Goal: Obtain resource: Obtain resource

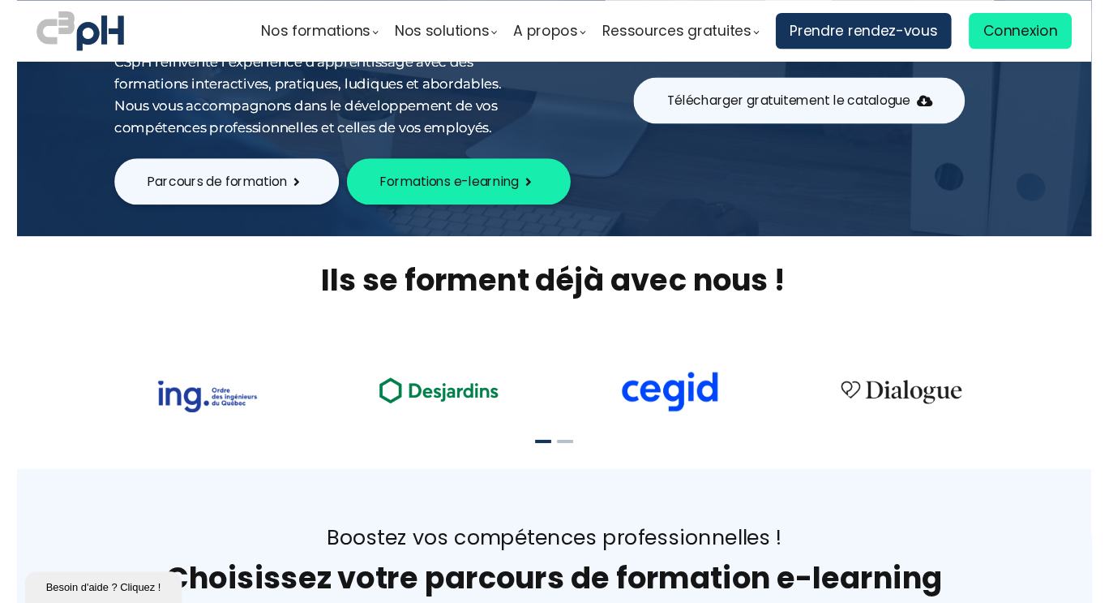
scroll to position [302, 0]
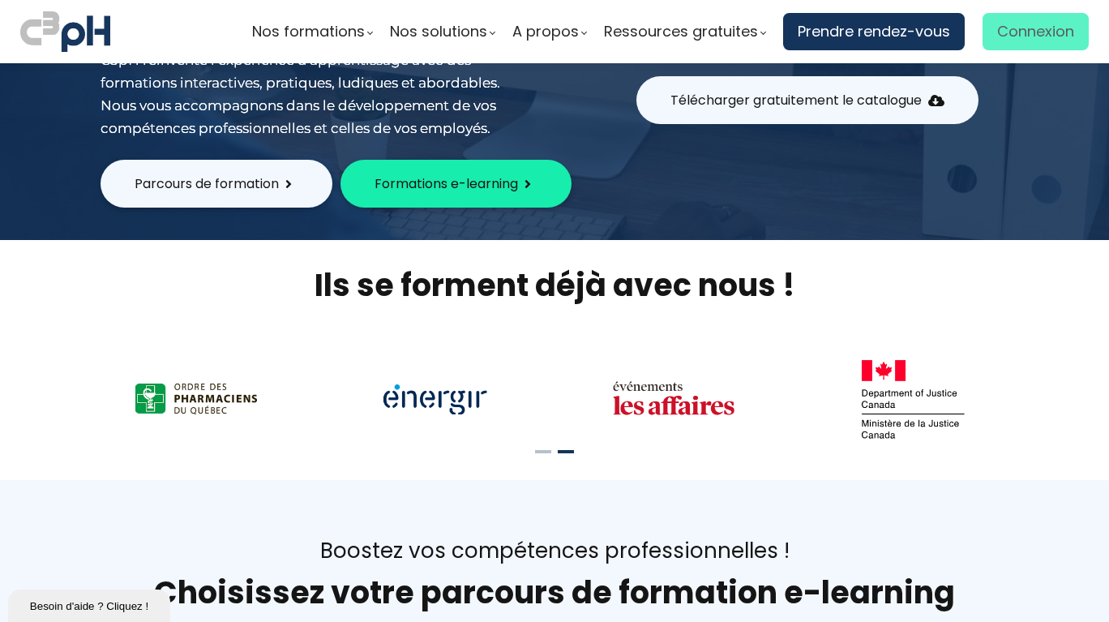
click at [997, 29] on span "Connexion" at bounding box center [1035, 31] width 77 height 24
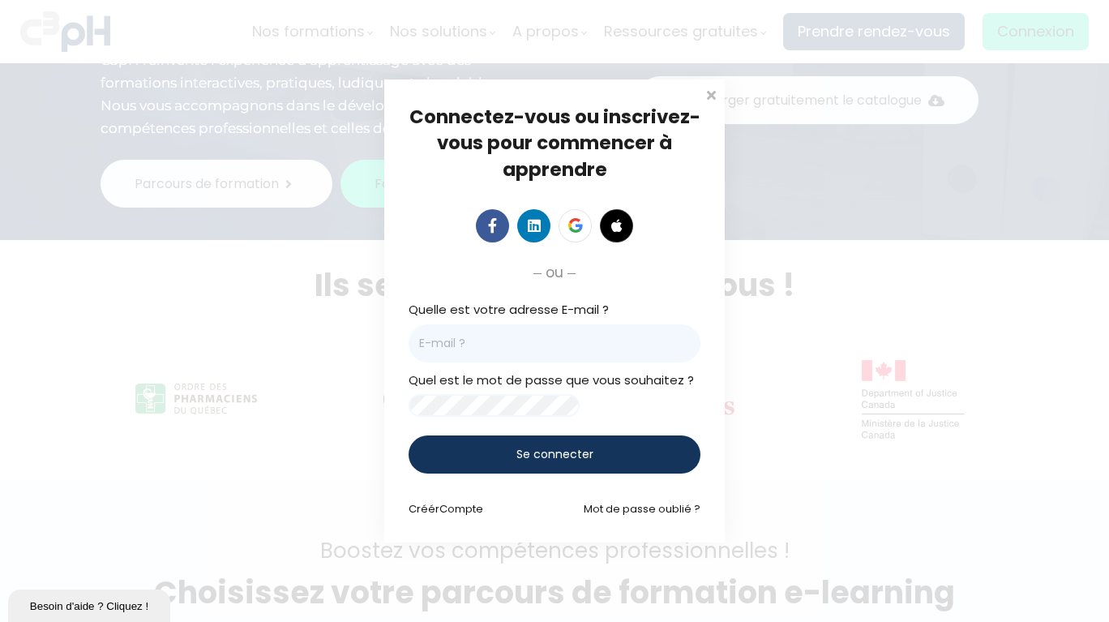
click at [428, 339] on input "email" at bounding box center [555, 343] width 292 height 38
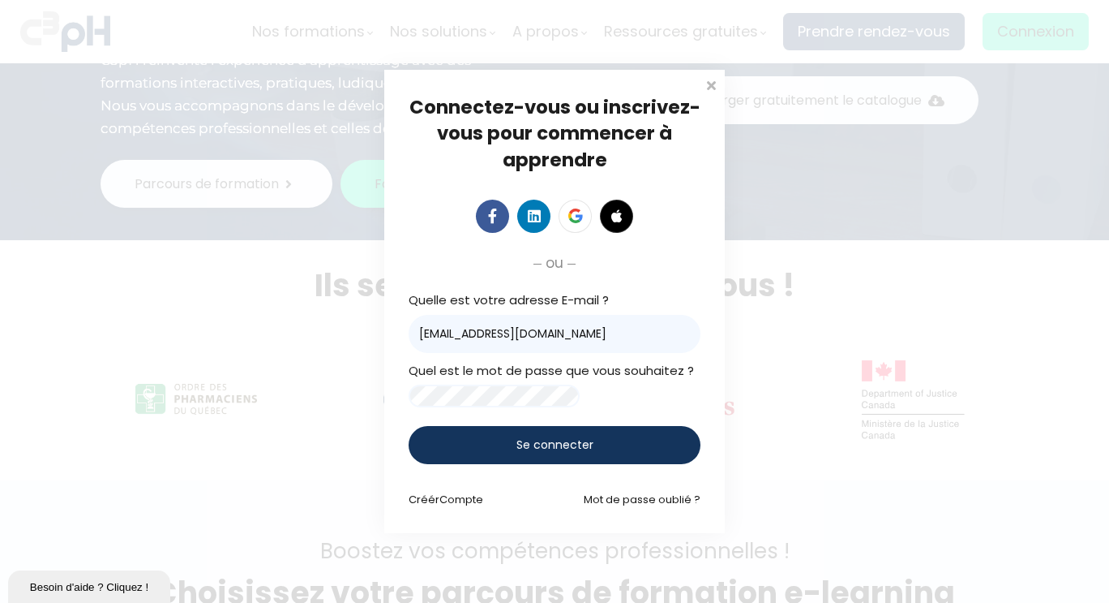
type input "kamelia@c3ph.com"
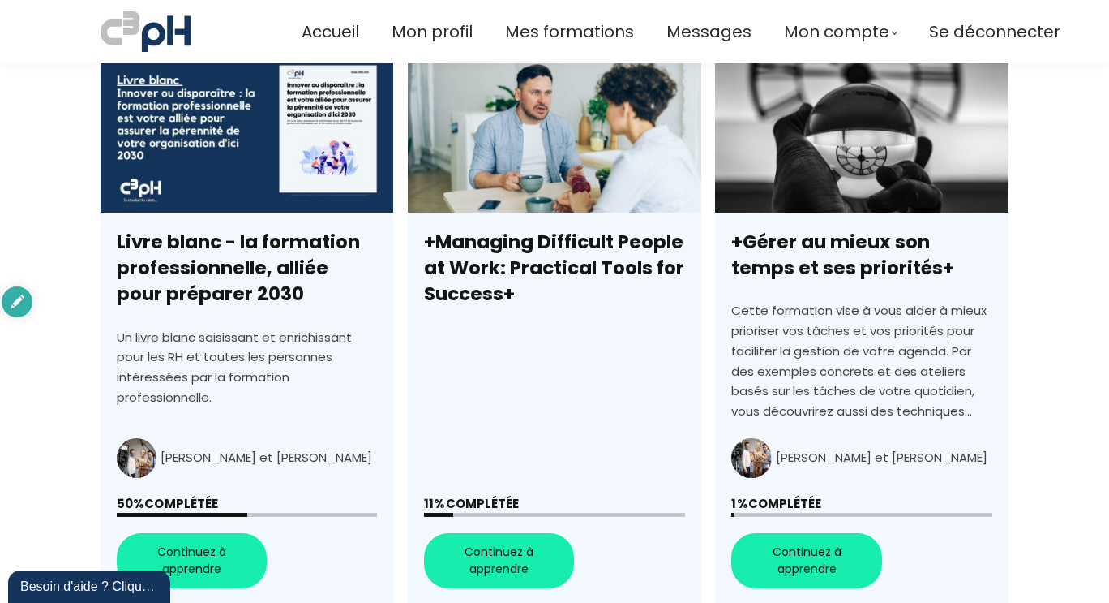
scroll to position [487, 0]
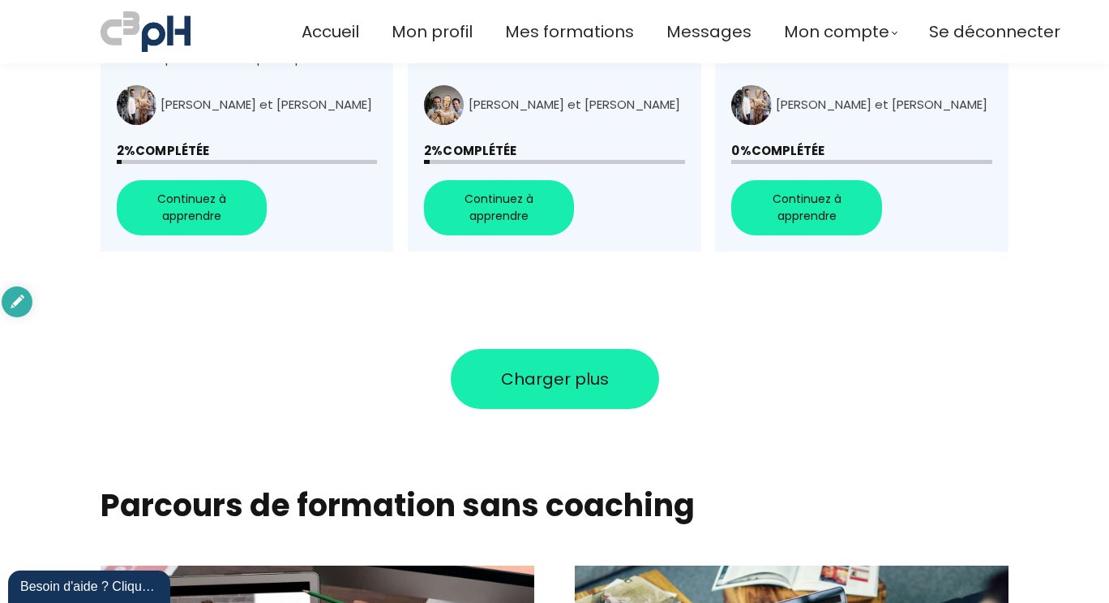
scroll to position [1476, 0]
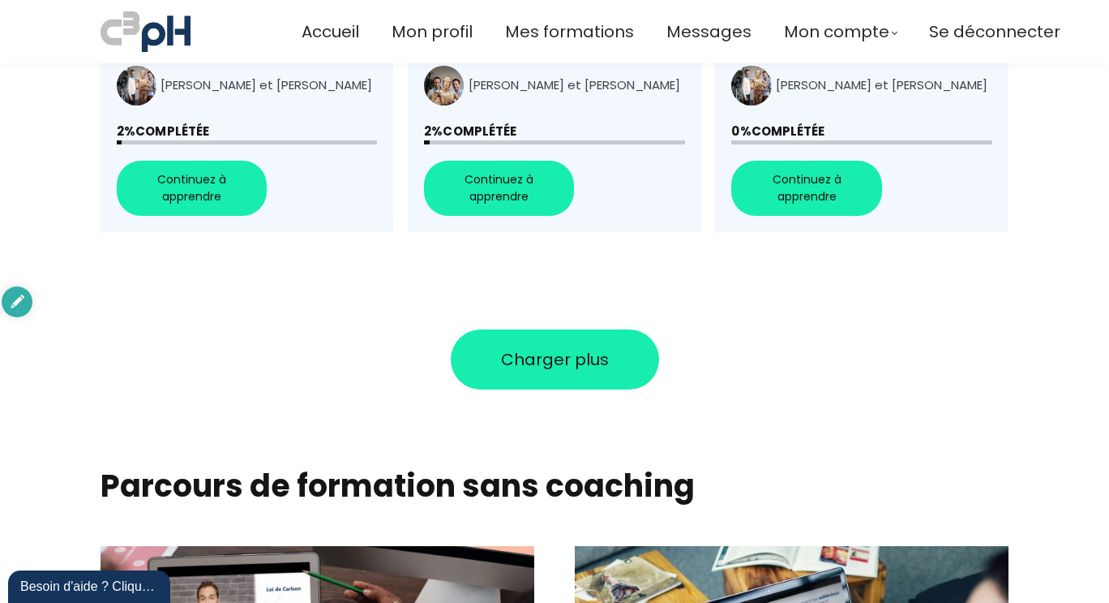
click at [556, 329] on button "Charger plus" at bounding box center [555, 359] width 208 height 60
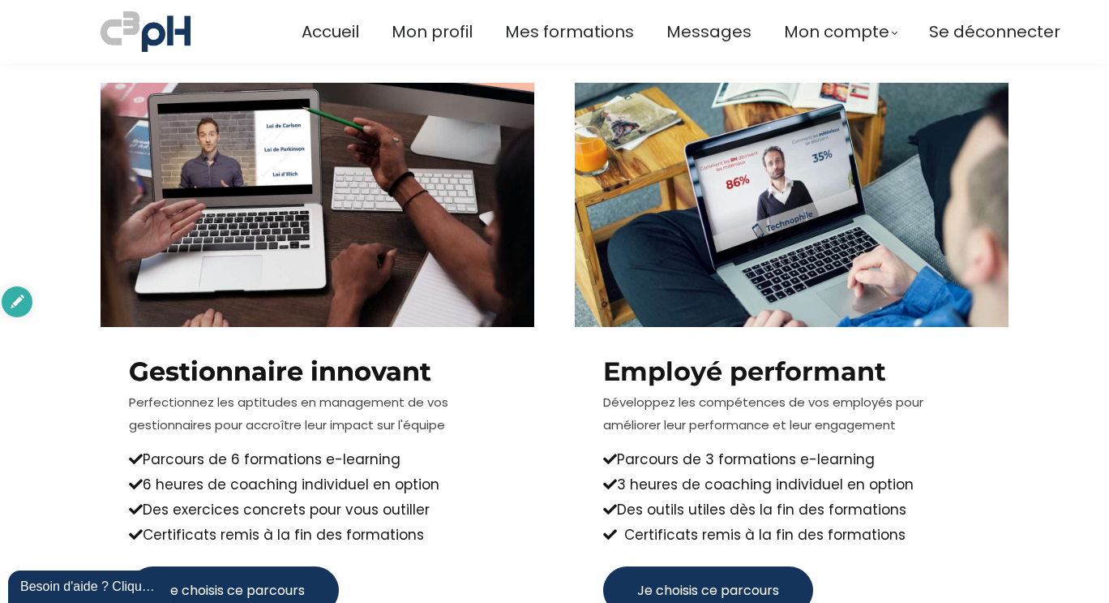
scroll to position [3745, 0]
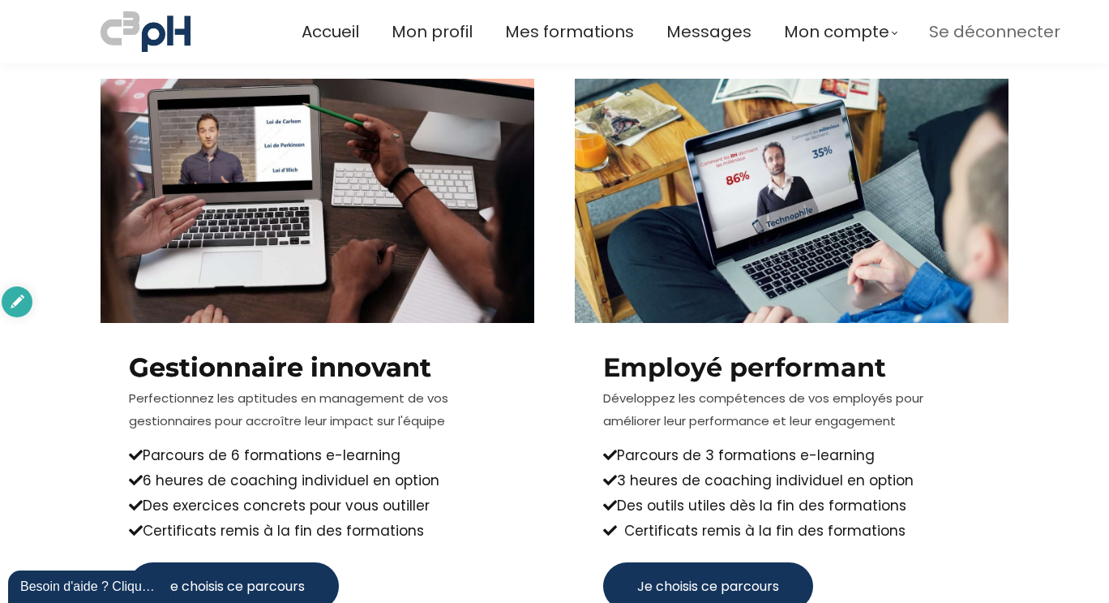
click at [963, 35] on span "Se déconnecter" at bounding box center [994, 32] width 131 height 27
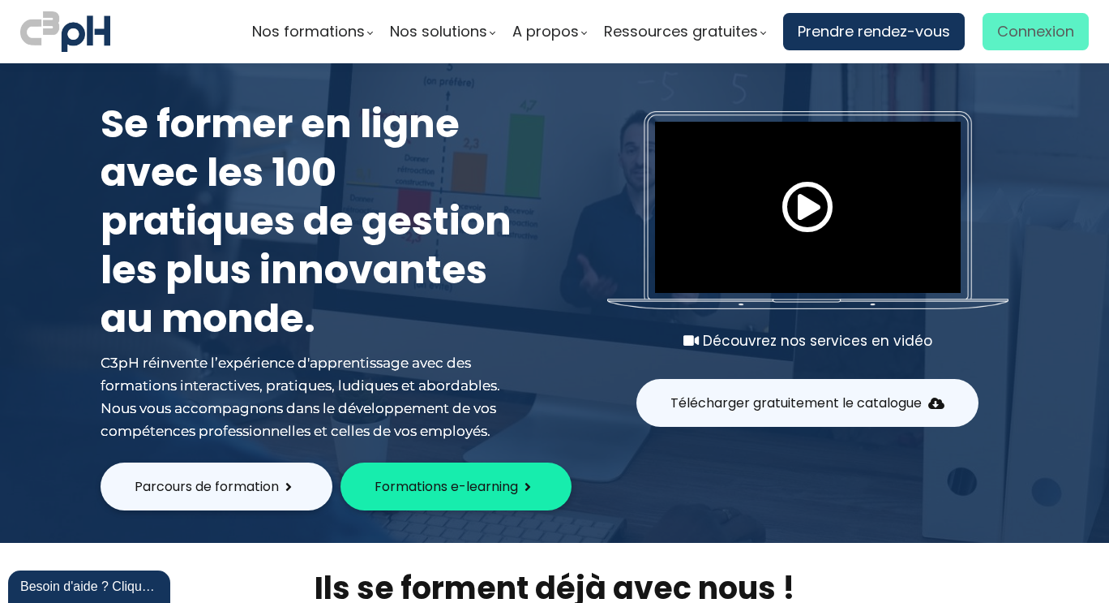
click at [1009, 32] on span "Connexion" at bounding box center [1035, 31] width 77 height 24
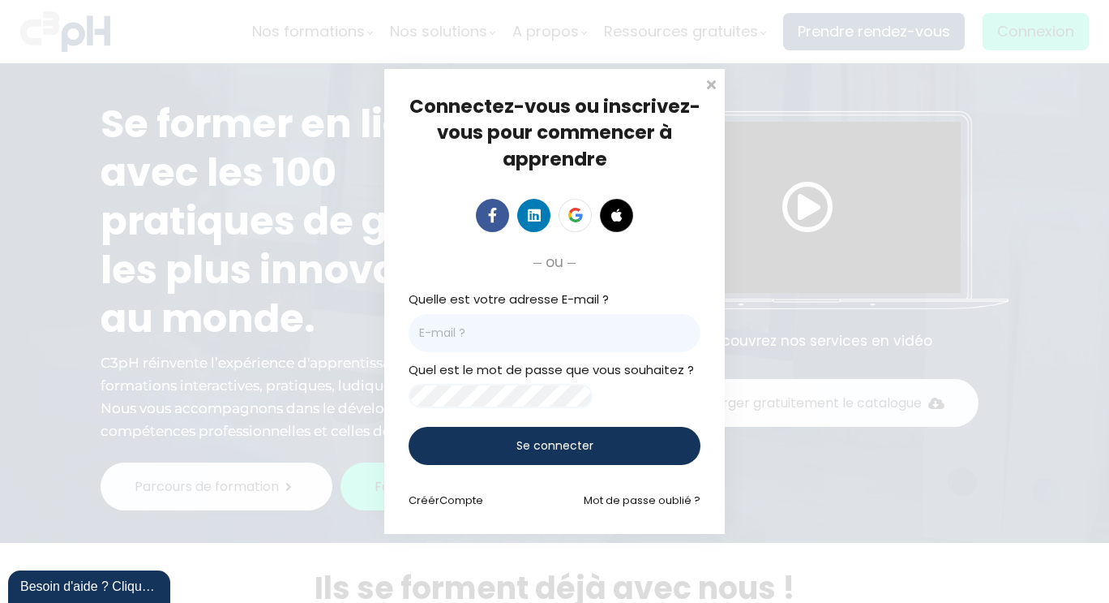
click at [455, 323] on input "email" at bounding box center [555, 333] width 292 height 38
type input "[EMAIL_ADDRESS][DOMAIN_NAME]"
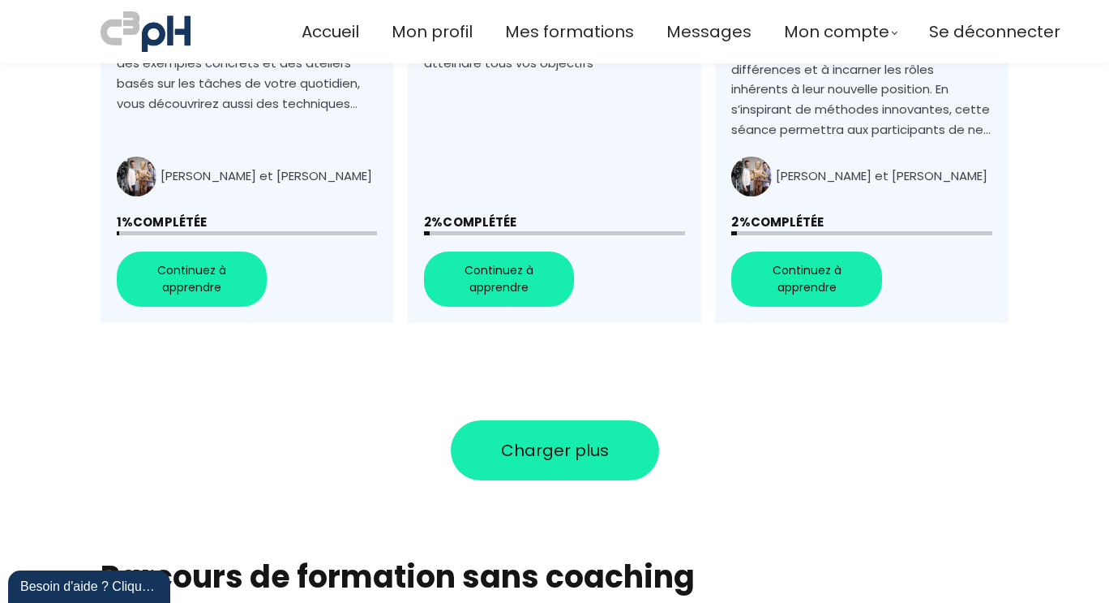
scroll to position [1416, 0]
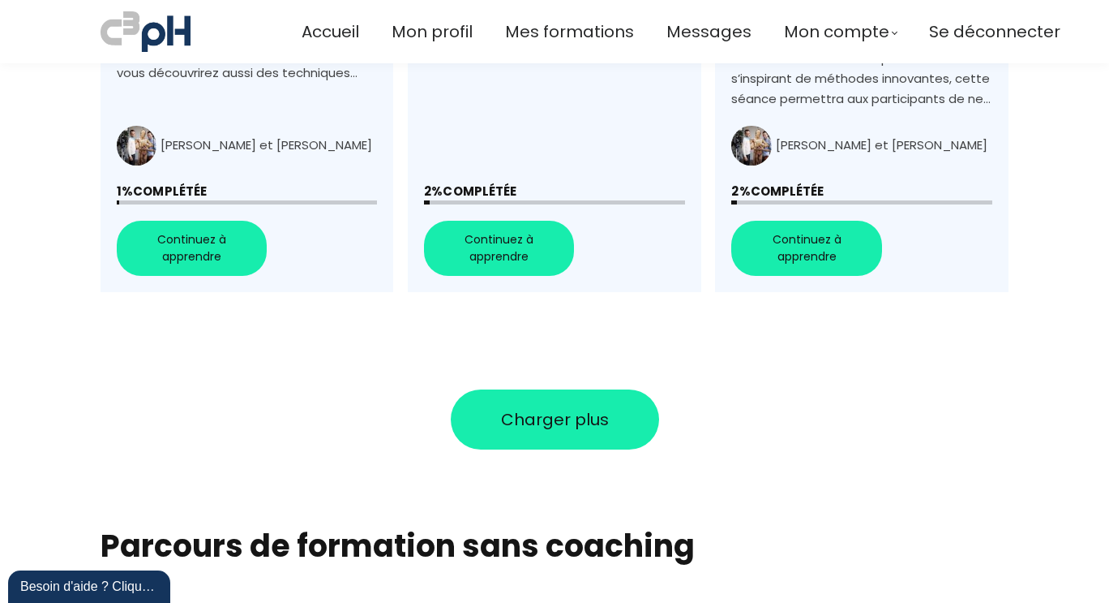
click at [543, 407] on span "Charger plus" at bounding box center [555, 419] width 108 height 24
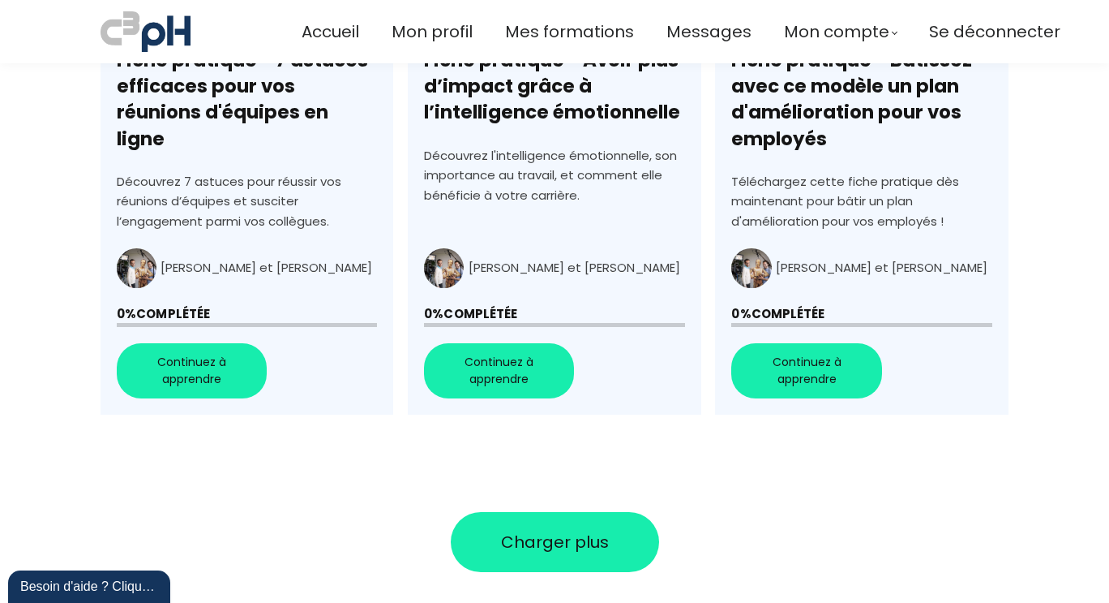
scroll to position [2507, 0]
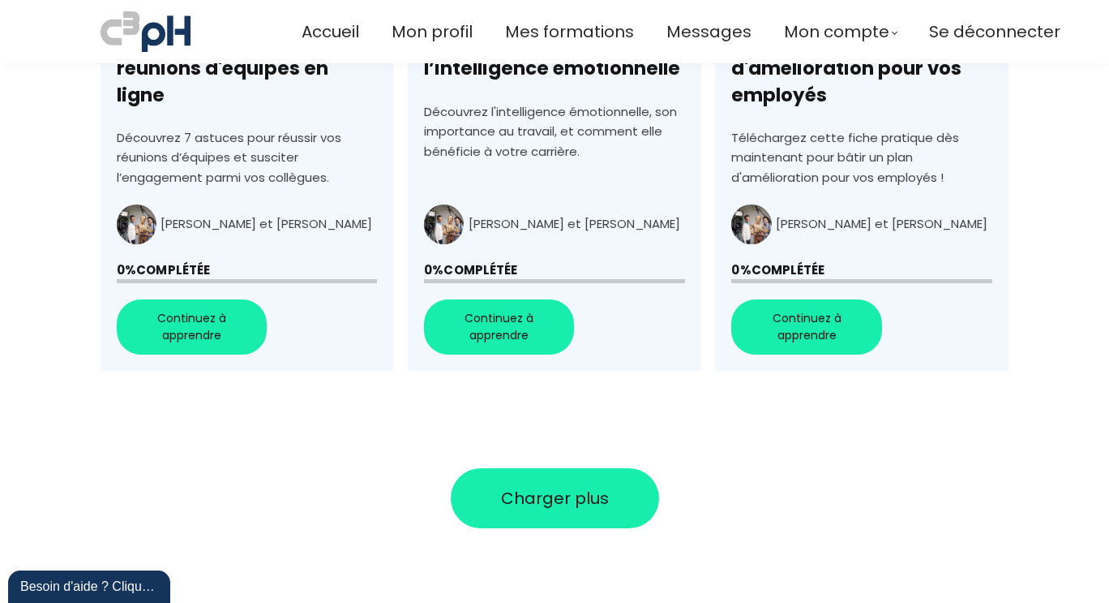
click at [560, 486] on span "Charger plus" at bounding box center [555, 498] width 108 height 24
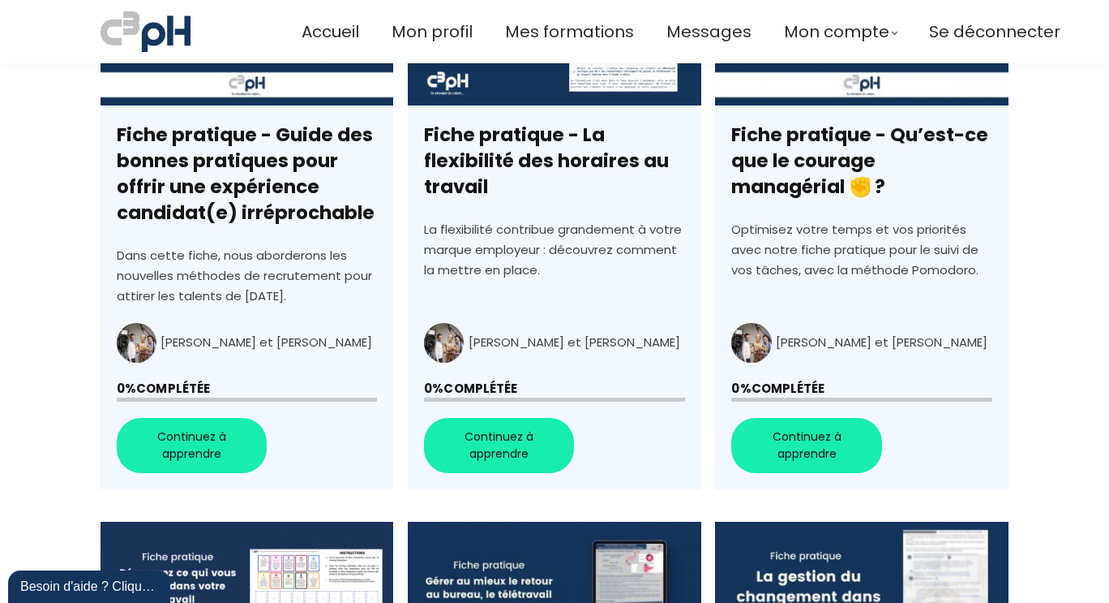
scroll to position [2910, 0]
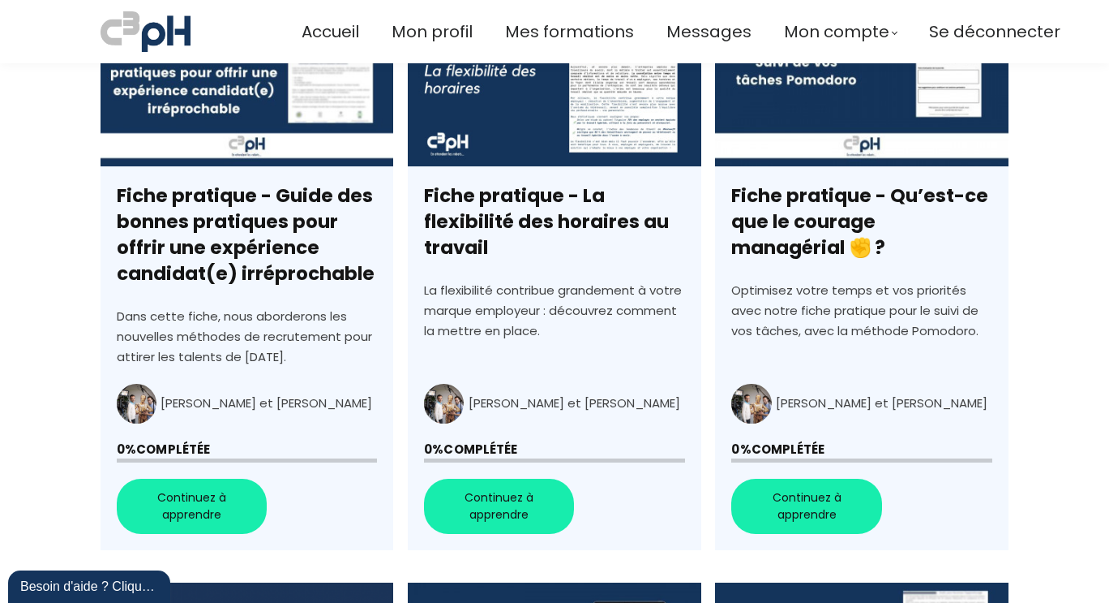
click at [498, 236] on link "Fiche pratique - La flexibilité des horaires au travail" at bounding box center [554, 275] width 293 height 549
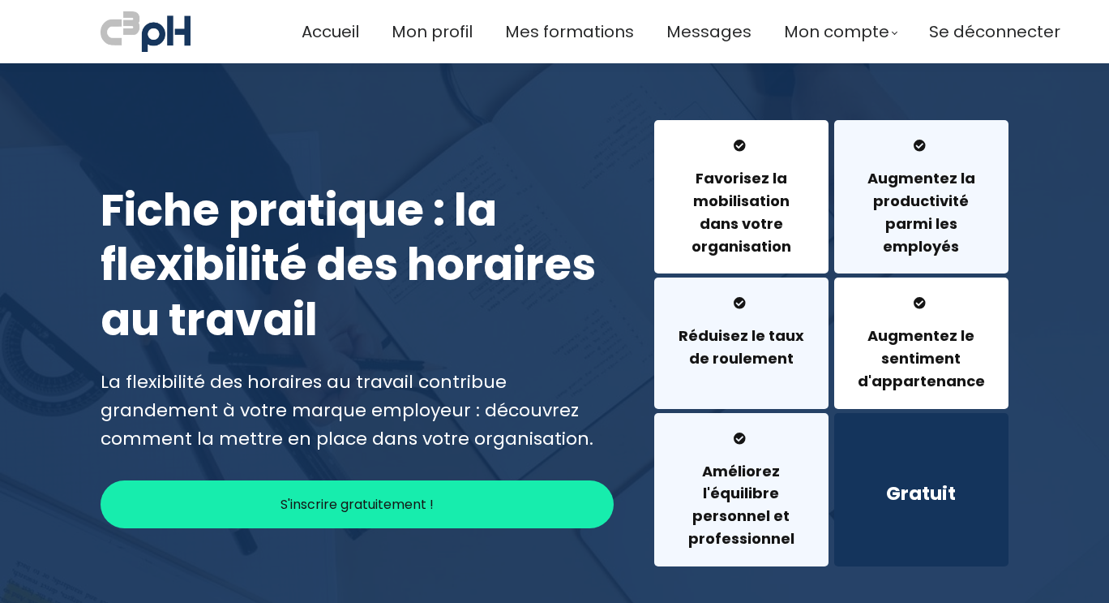
click at [478, 480] on button "S'inscrire gratuitement !" at bounding box center [357, 504] width 513 height 48
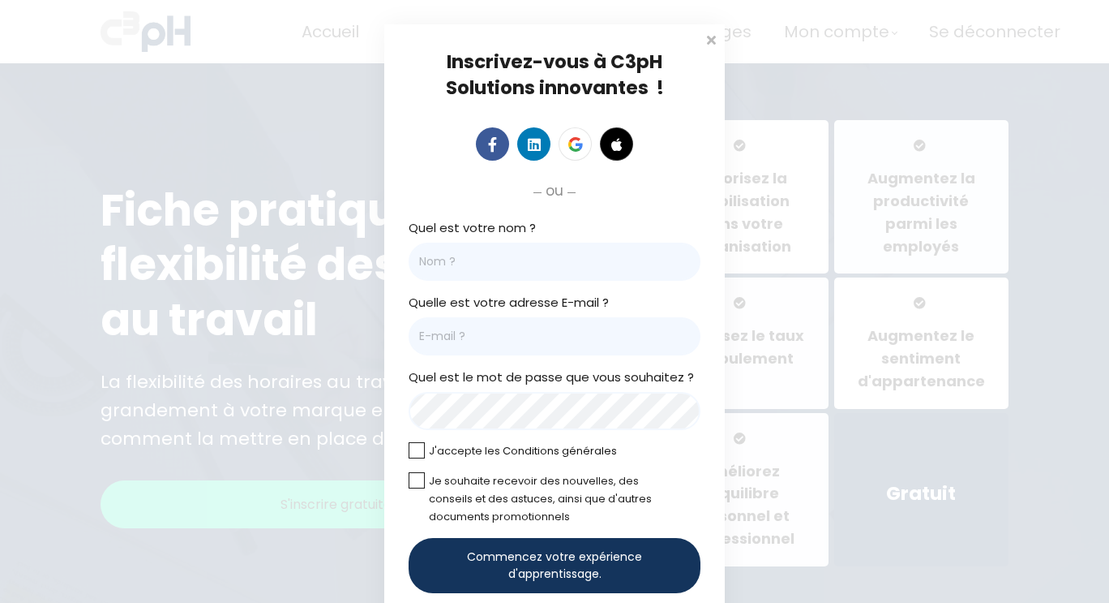
scroll to position [28, 0]
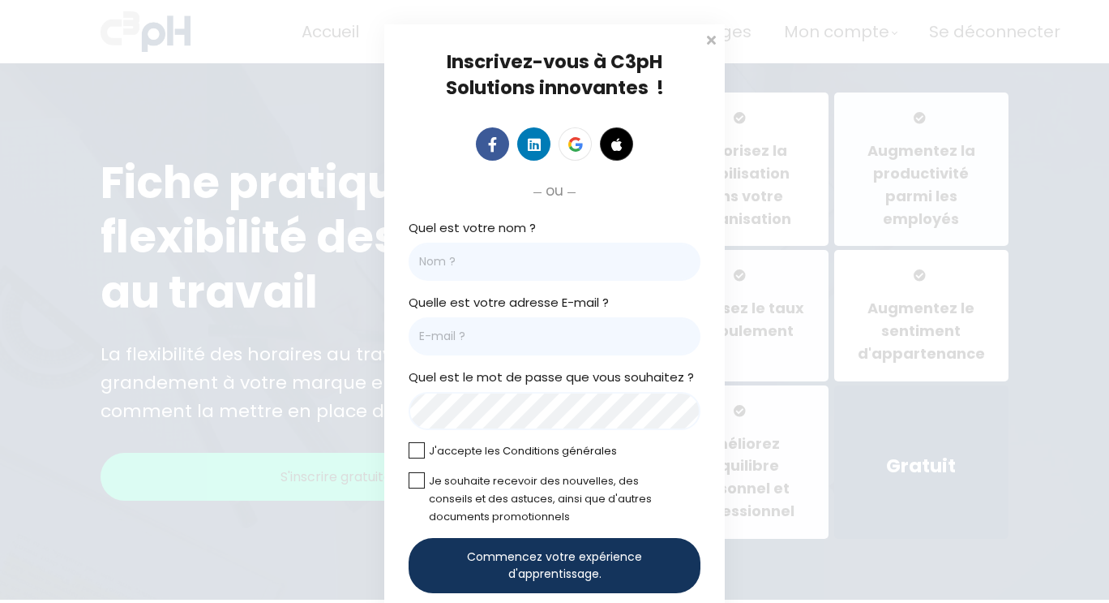
click at [512, 267] on input "Quel est votre nom ?" at bounding box center [555, 261] width 292 height 38
click at [710, 33] on span at bounding box center [711, 38] width 16 height 16
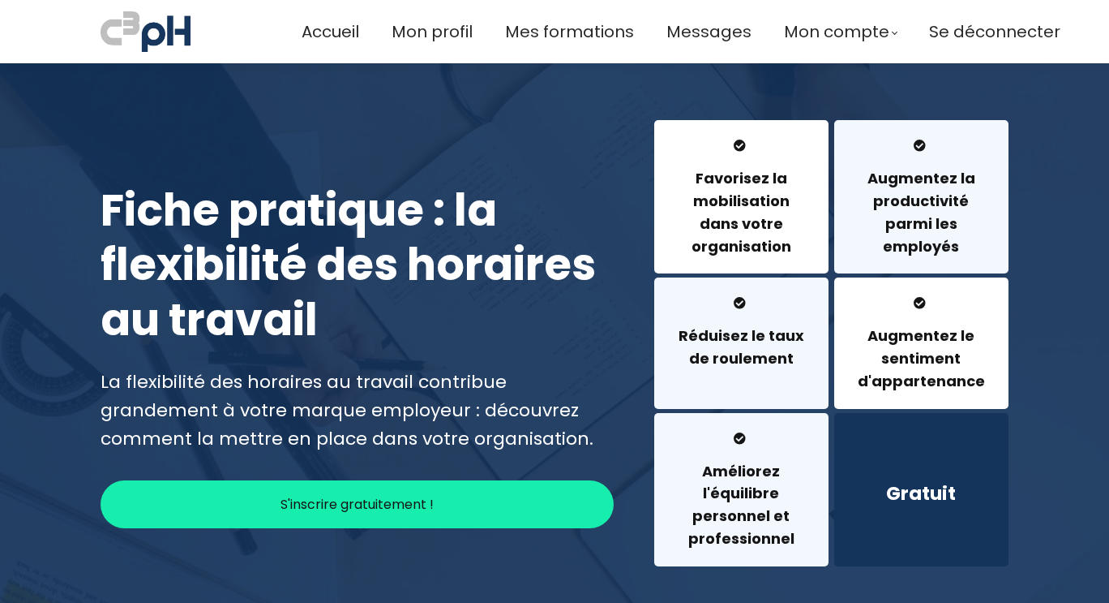
scroll to position [10, 0]
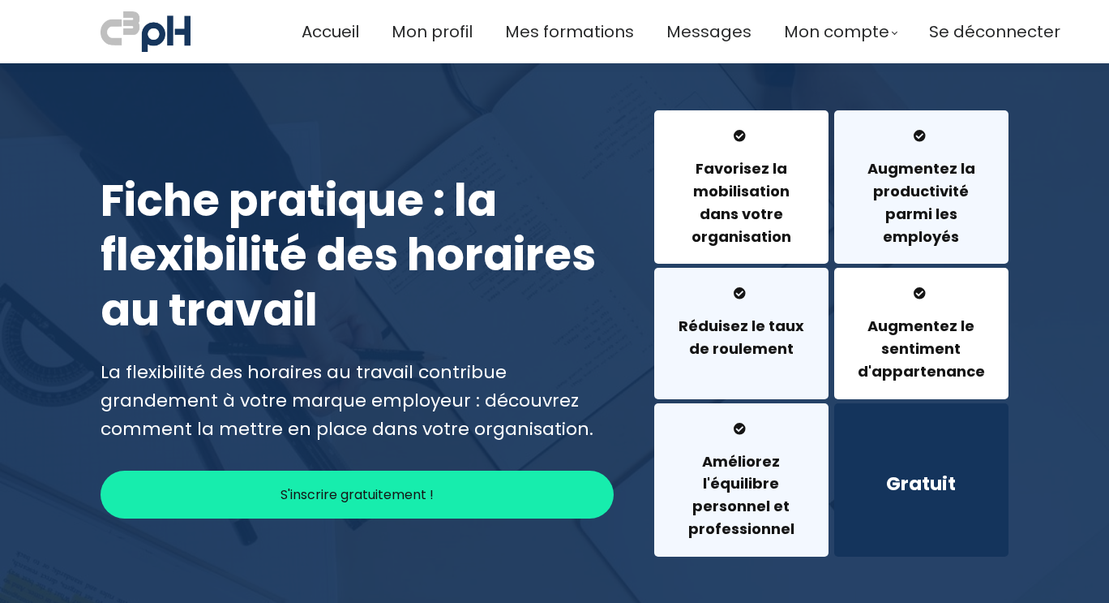
click at [521, 183] on h1 "Fiche pratique : la flexibilité des horaires au travail" at bounding box center [357, 256] width 513 height 165
